Goal: Transaction & Acquisition: Subscribe to service/newsletter

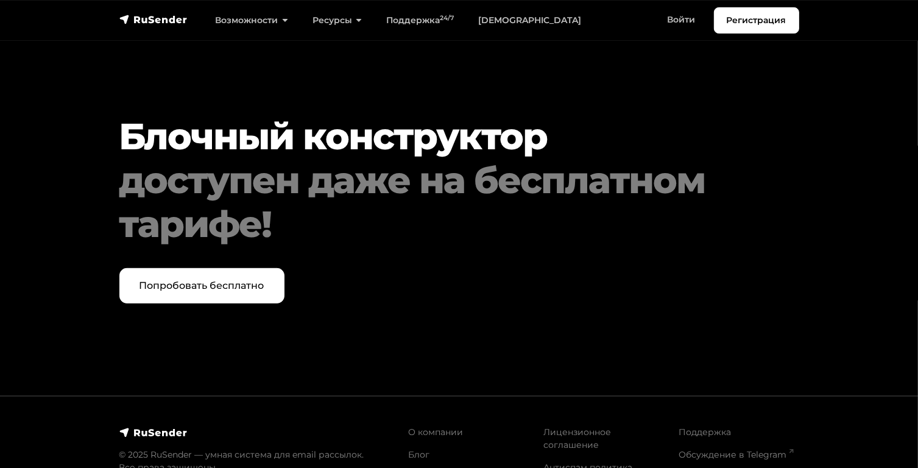
scroll to position [5119, 0]
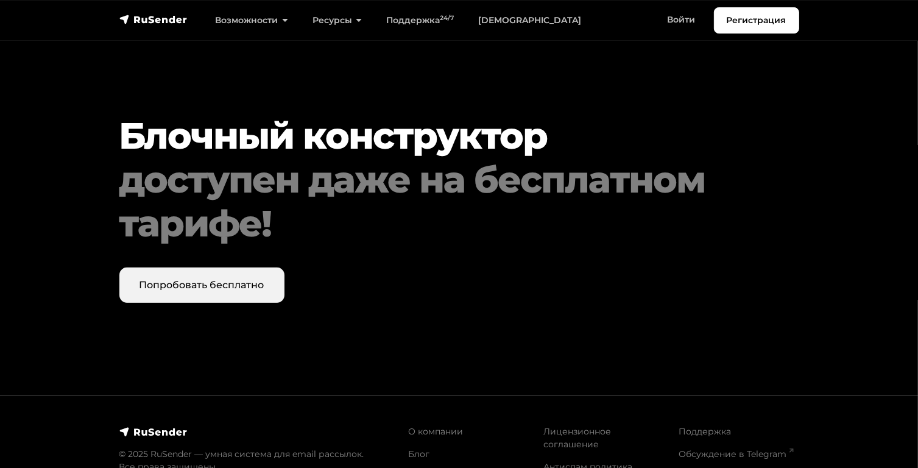
click at [178, 268] on link "Попробовать бесплатно" at bounding box center [201, 285] width 165 height 35
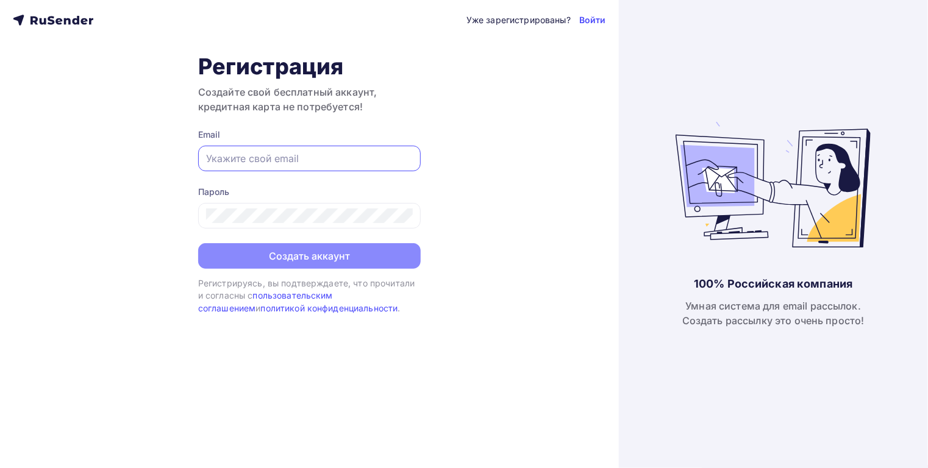
click at [241, 158] on input "text" at bounding box center [309, 158] width 207 height 15
click at [273, 153] on input "text" at bounding box center [309, 158] width 207 height 15
type input "dr400@gkresurs.ru"
click at [210, 191] on div "Пароль" at bounding box center [309, 192] width 222 height 12
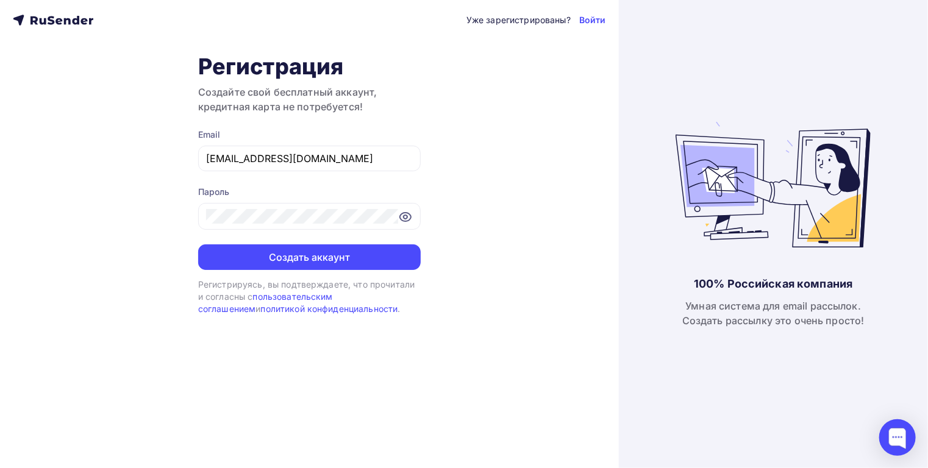
click at [316, 236] on form "Email dr400@gkresurs.ru Пароль Создать аккаунт" at bounding box center [309, 199] width 222 height 141
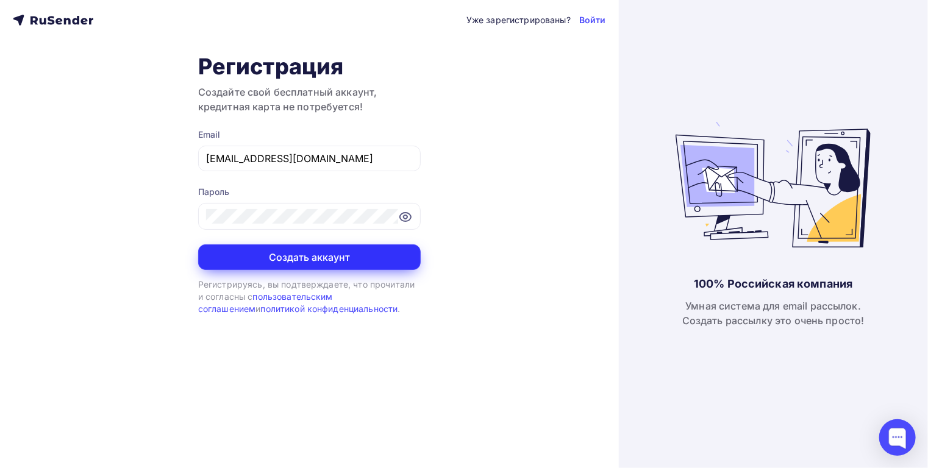
click at [324, 265] on button "Создать аккаунт" at bounding box center [309, 257] width 222 height 26
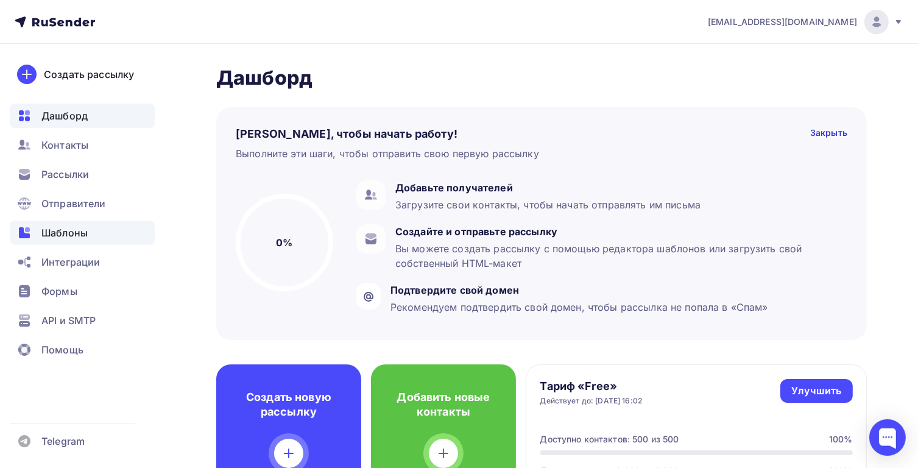
click at [58, 228] on span "Шаблоны" at bounding box center [64, 232] width 46 height 15
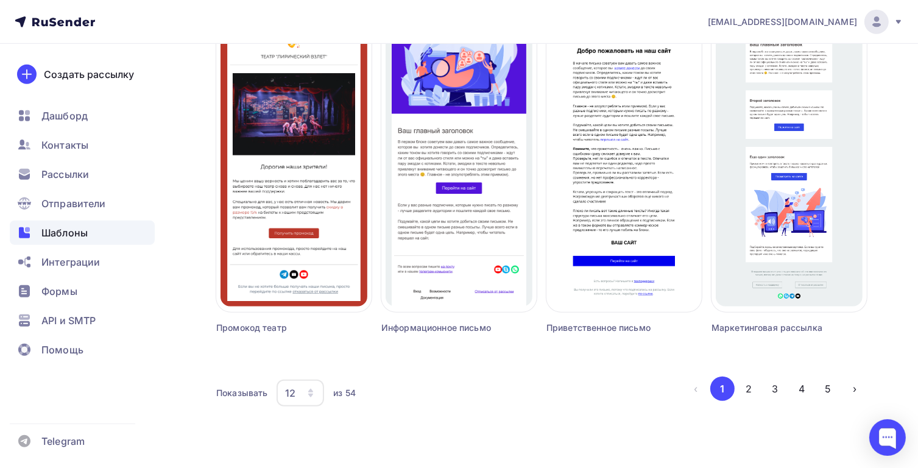
scroll to position [806, 0]
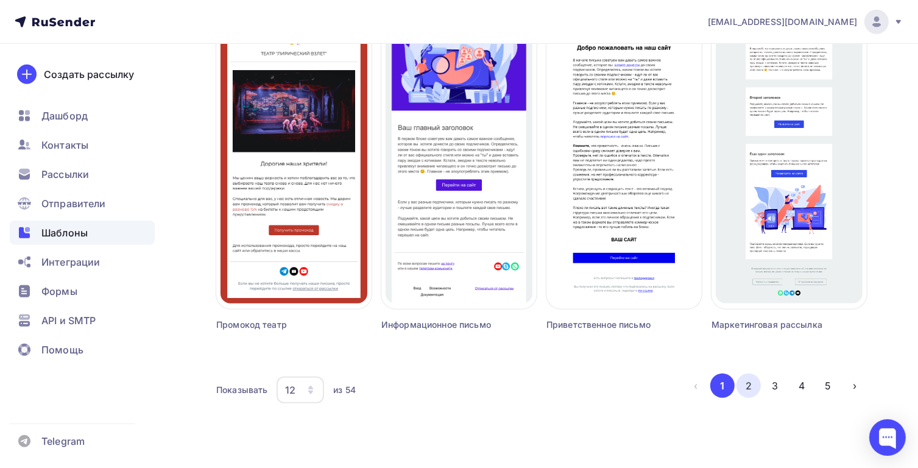
click at [751, 387] on button "2" at bounding box center [749, 386] width 24 height 24
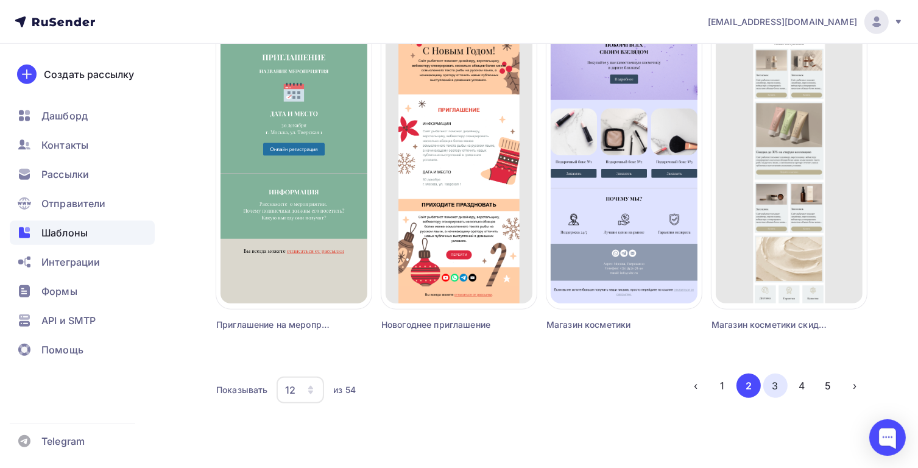
click at [781, 385] on button "3" at bounding box center [776, 386] width 24 height 24
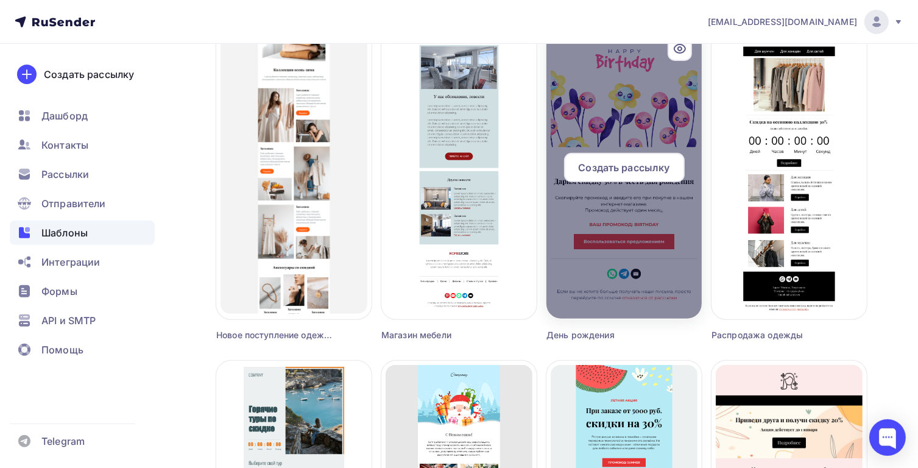
scroll to position [441, 0]
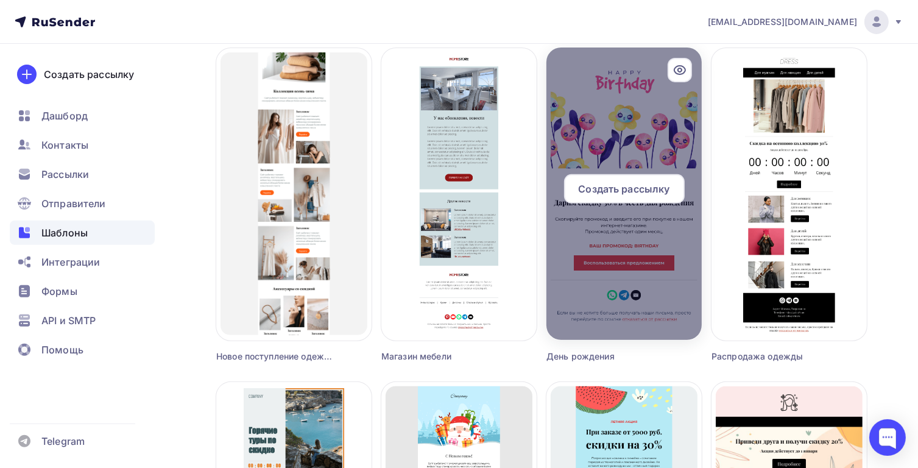
click at [625, 185] on span "Создать рассылку" at bounding box center [623, 189] width 91 height 15
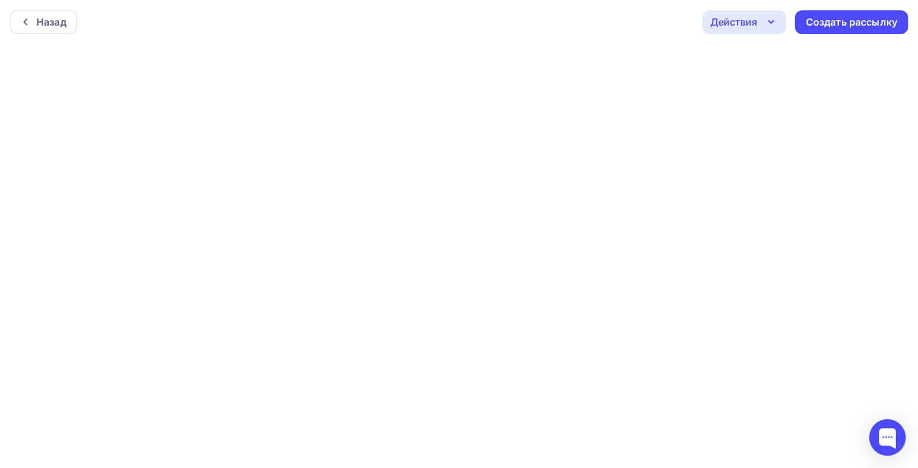
click at [770, 16] on icon "button" at bounding box center [771, 22] width 15 height 15
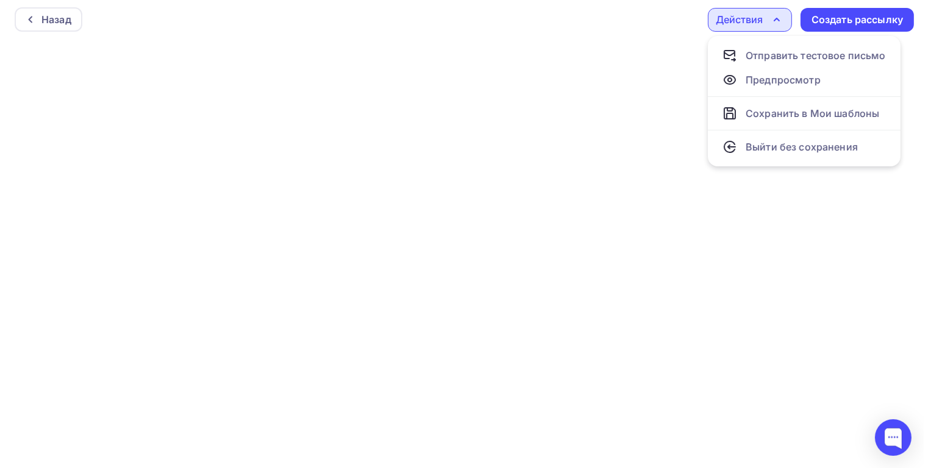
scroll to position [2, 0]
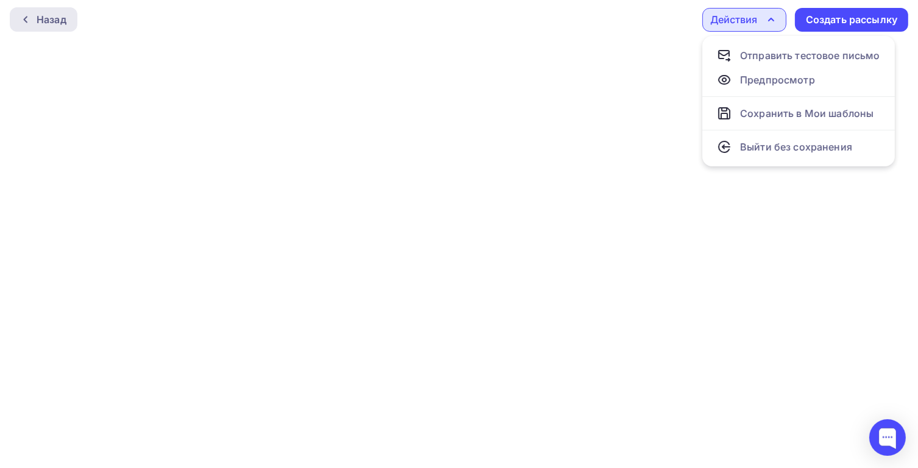
click at [41, 19] on div "Назад" at bounding box center [52, 19] width 30 height 15
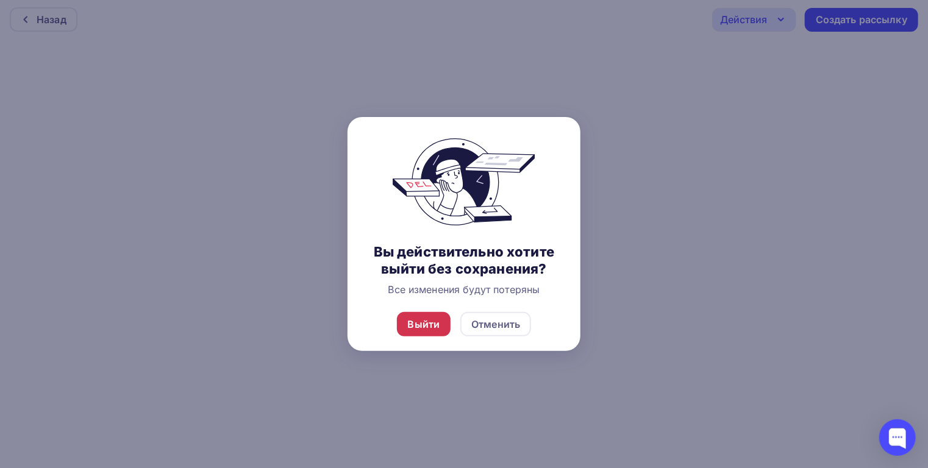
click at [419, 321] on div "Выйти" at bounding box center [424, 324] width 32 height 15
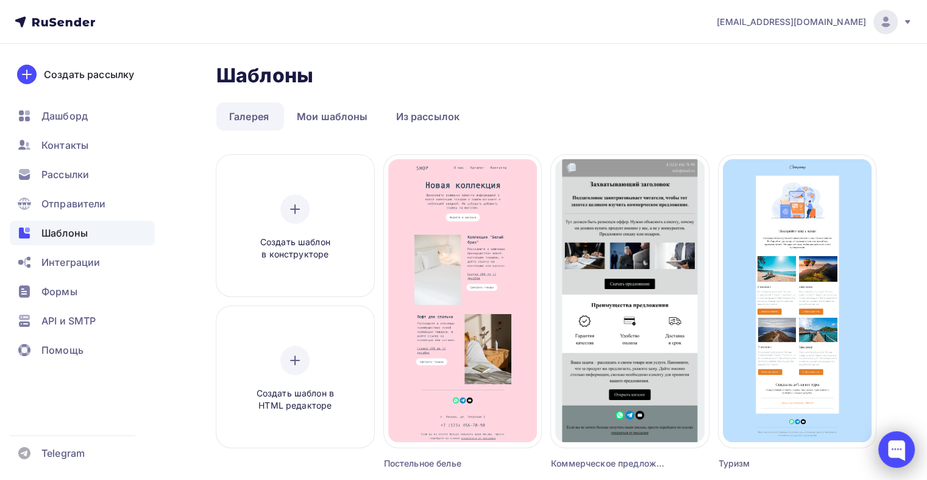
click at [896, 457] on div at bounding box center [896, 449] width 37 height 37
